Goal: Information Seeking & Learning: Compare options

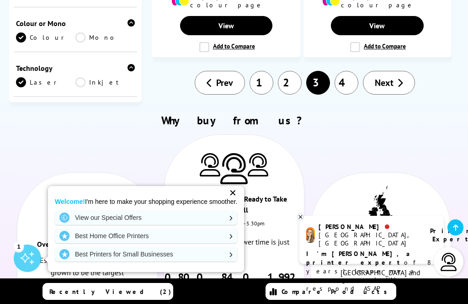
scroll to position [1784, 0]
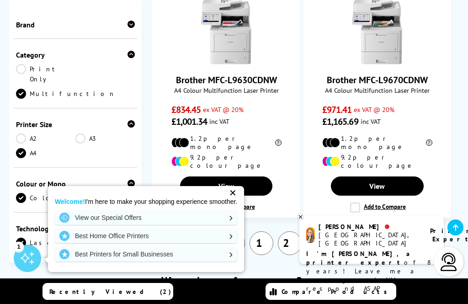
click at [387, 231] on link "Next" at bounding box center [389, 243] width 52 height 24
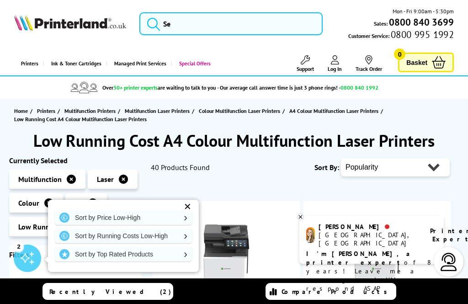
click at [156, 222] on link "Sort by Price Low-High" at bounding box center [123, 217] width 137 height 15
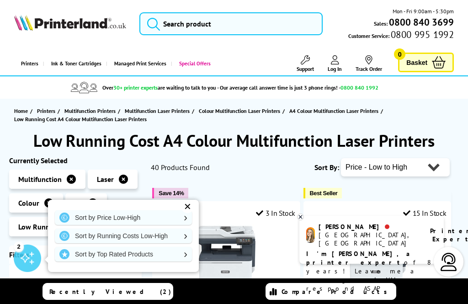
click at [192, 204] on div "✕" at bounding box center [187, 206] width 13 height 13
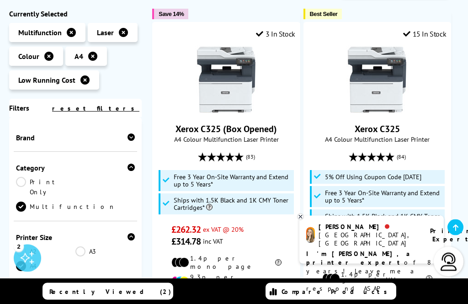
scroll to position [180, 0]
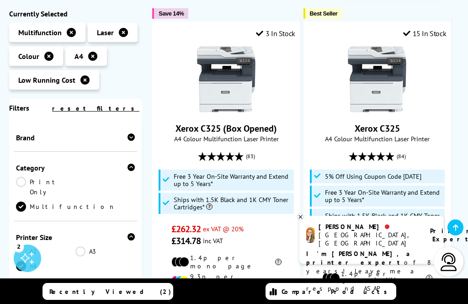
click at [82, 85] on icon at bounding box center [84, 79] width 9 height 9
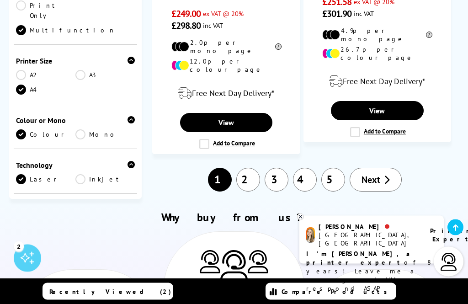
scroll to position [2095, 0]
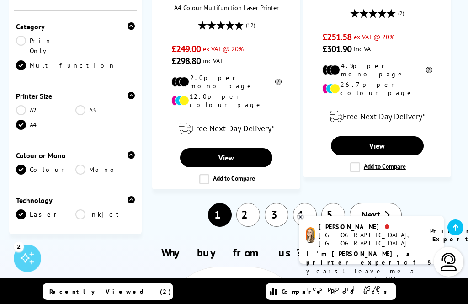
click at [381, 203] on link "Next" at bounding box center [376, 215] width 52 height 24
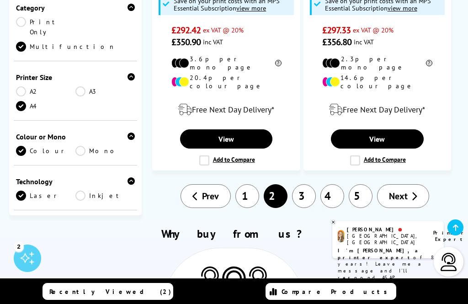
scroll to position [2072, 0]
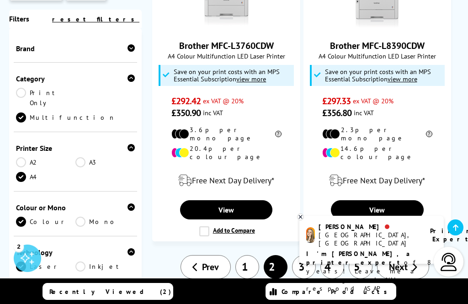
click at [417, 262] on icon at bounding box center [414, 266] width 6 height 9
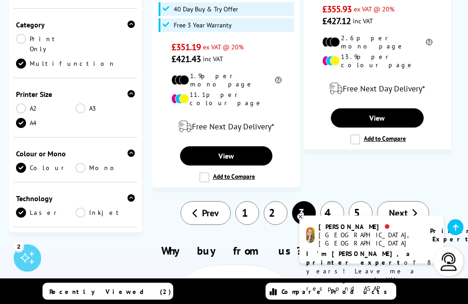
scroll to position [2131, 0]
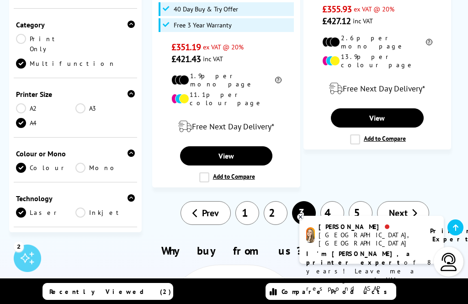
click at [277, 201] on link "2" at bounding box center [276, 213] width 24 height 24
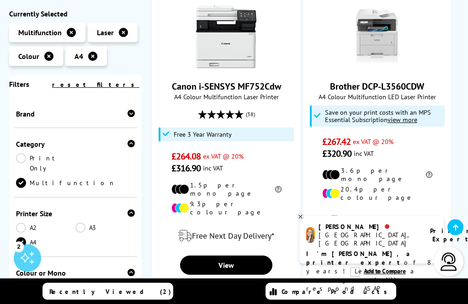
scroll to position [585, 0]
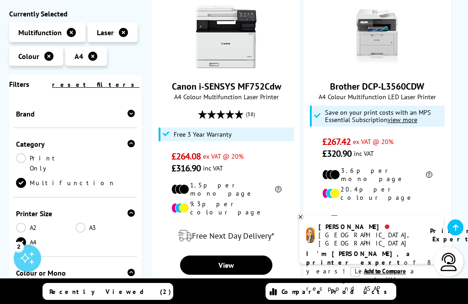
click at [206, 281] on label "Add to Compare" at bounding box center [227, 286] width 56 height 10
click at [0, 0] on input "Add to Compare" at bounding box center [0, 0] width 0 height 0
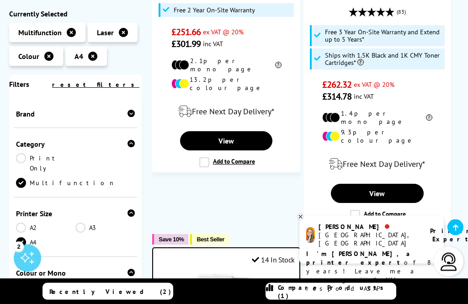
scroll to position [317, 0]
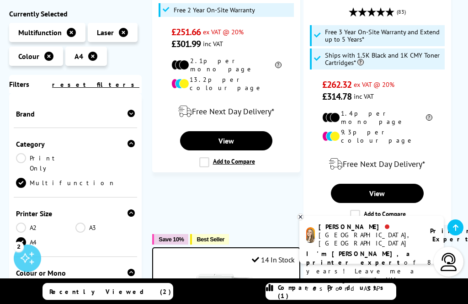
click at [356, 210] on label "Add to Compare" at bounding box center [378, 215] width 56 height 10
click at [0, 0] on input "Add to Compare" at bounding box center [0, 0] width 0 height 0
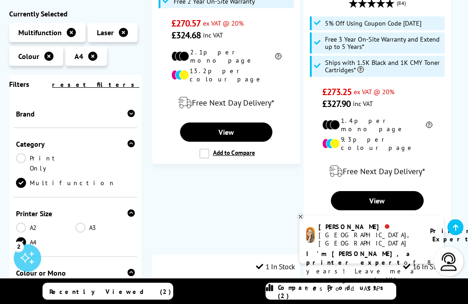
scroll to position [1037, 0]
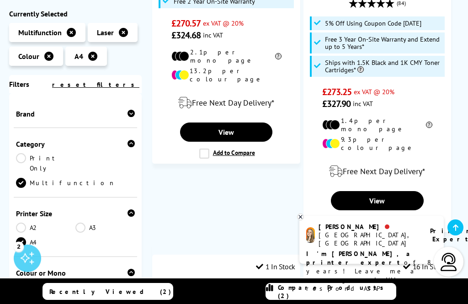
click at [358, 217] on label "Add to Compare" at bounding box center [378, 222] width 56 height 10
click at [0, 0] on input "Add to Compare" at bounding box center [0, 0] width 0 height 0
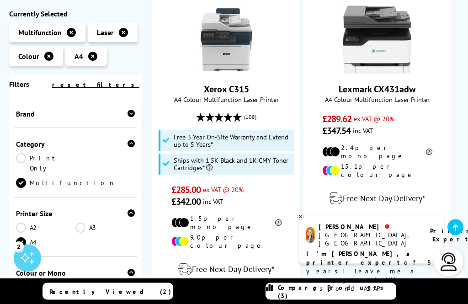
scroll to position [1664, 0]
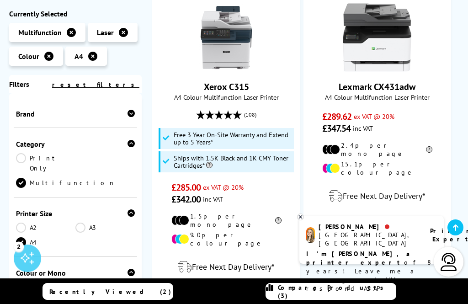
click at [0, 0] on input "Add to Compare" at bounding box center [0, 0] width 0 height 0
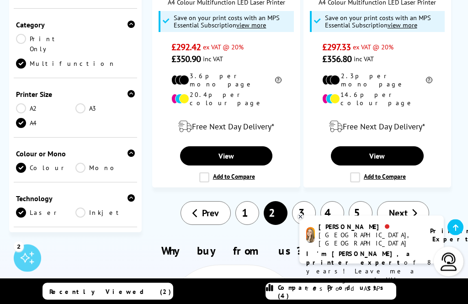
scroll to position [2130, 0]
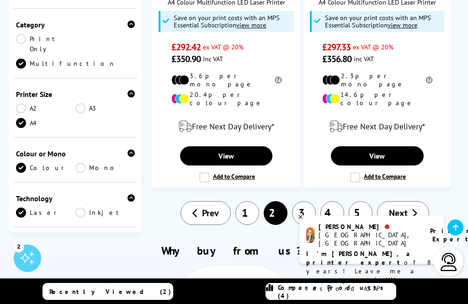
click at [249, 201] on link "1" at bounding box center [247, 213] width 24 height 24
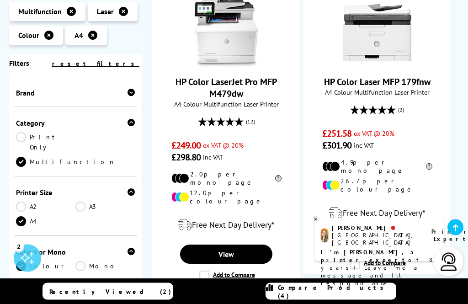
scroll to position [2000, 0]
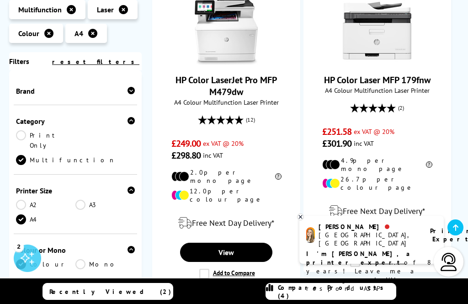
click at [201, 269] on label "Add to Compare" at bounding box center [227, 274] width 56 height 10
click at [0, 0] on input "Add to Compare" at bounding box center [0, 0] width 0 height 0
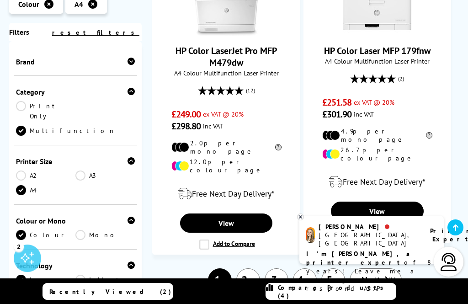
click at [338, 294] on span "Compare Products (4)" at bounding box center [336, 291] width 117 height 16
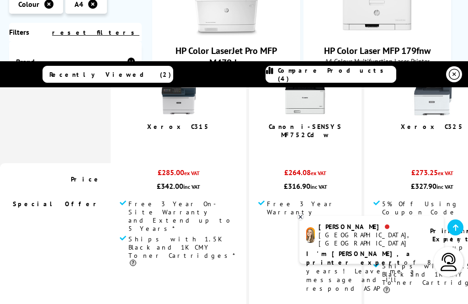
scroll to position [86, 0]
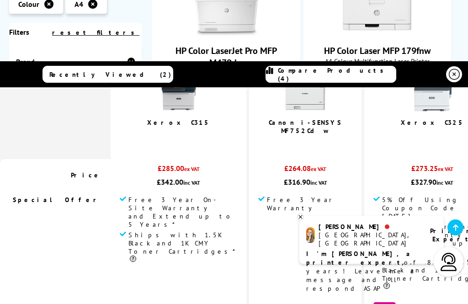
click at [457, 229] on icon at bounding box center [455, 227] width 5 height 7
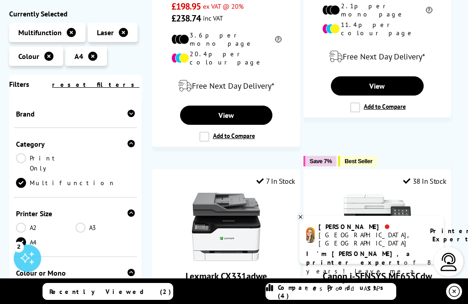
scroll to position [0, 0]
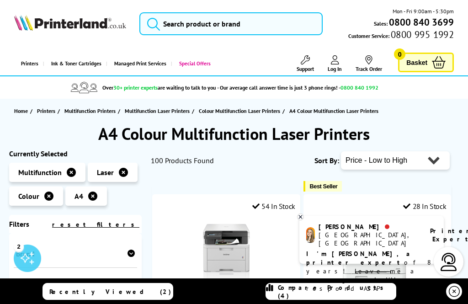
click at [339, 298] on link "Compare Products (4)" at bounding box center [330, 291] width 130 height 17
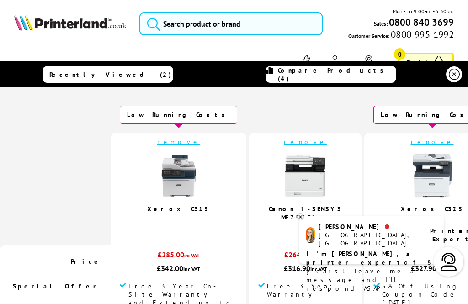
click at [302, 214] on icon at bounding box center [300, 216] width 6 height 7
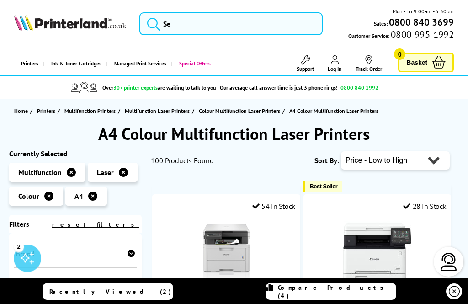
click at [351, 297] on link "Compare Products (4)" at bounding box center [330, 291] width 130 height 17
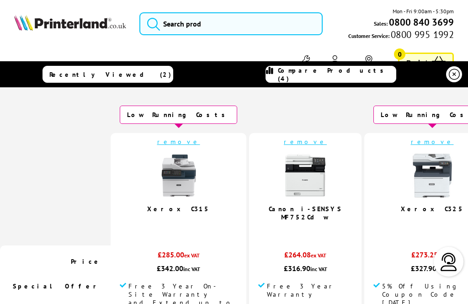
click at [249, 147] on td "remove Canon i-SENSYS MF752Cdw 5.0 / 5" at bounding box center [305, 189] width 112 height 112
click at [284, 143] on link "remove" at bounding box center [305, 142] width 43 height 8
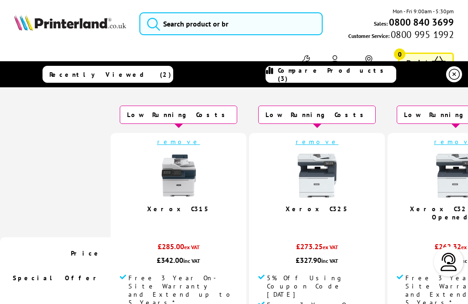
click at [79, 78] on div "Recently Viewed (2)" at bounding box center [108, 74] width 127 height 8
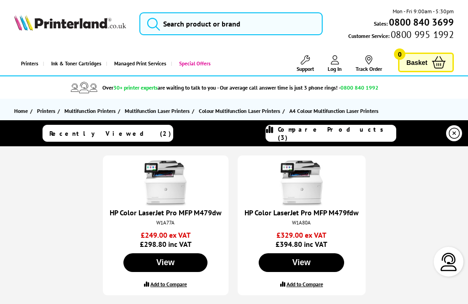
click at [167, 285] on label "Add to Compare" at bounding box center [168, 284] width 37 height 7
click at [0, 0] on input "Add to Compare" at bounding box center [0, 0] width 0 height 0
click at [355, 131] on span "Compare Products (4)" at bounding box center [336, 133] width 117 height 16
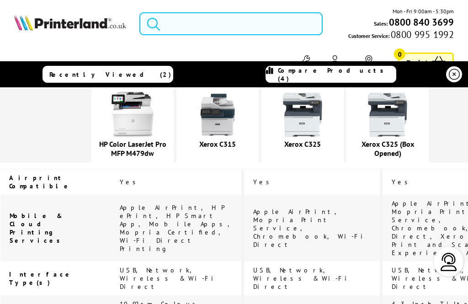
scroll to position [1467, 0]
